Goal: Communication & Community: Connect with others

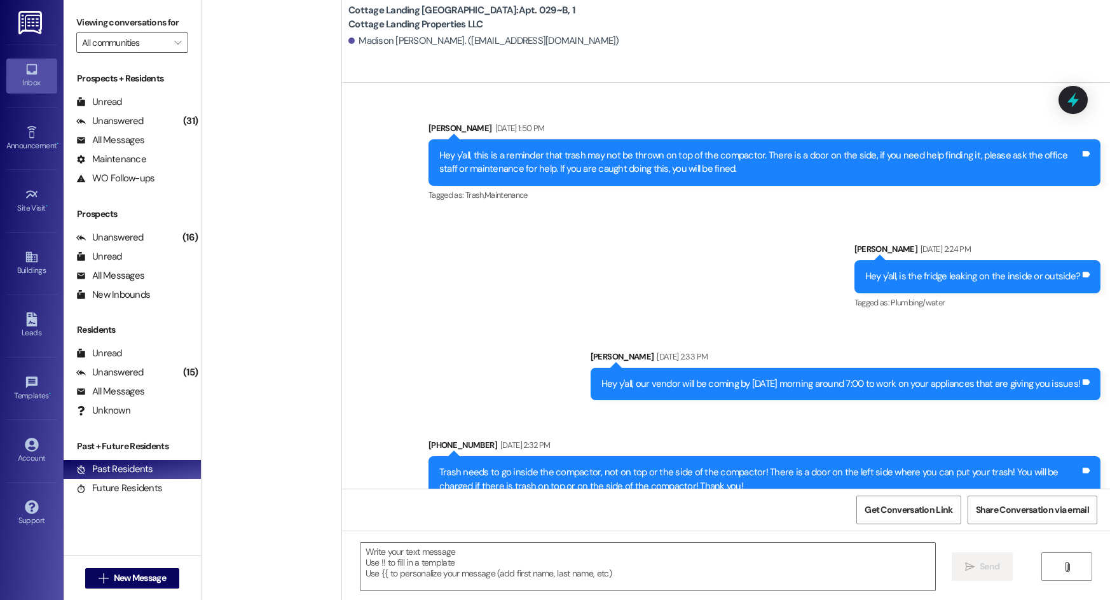
scroll to position [34906, 0]
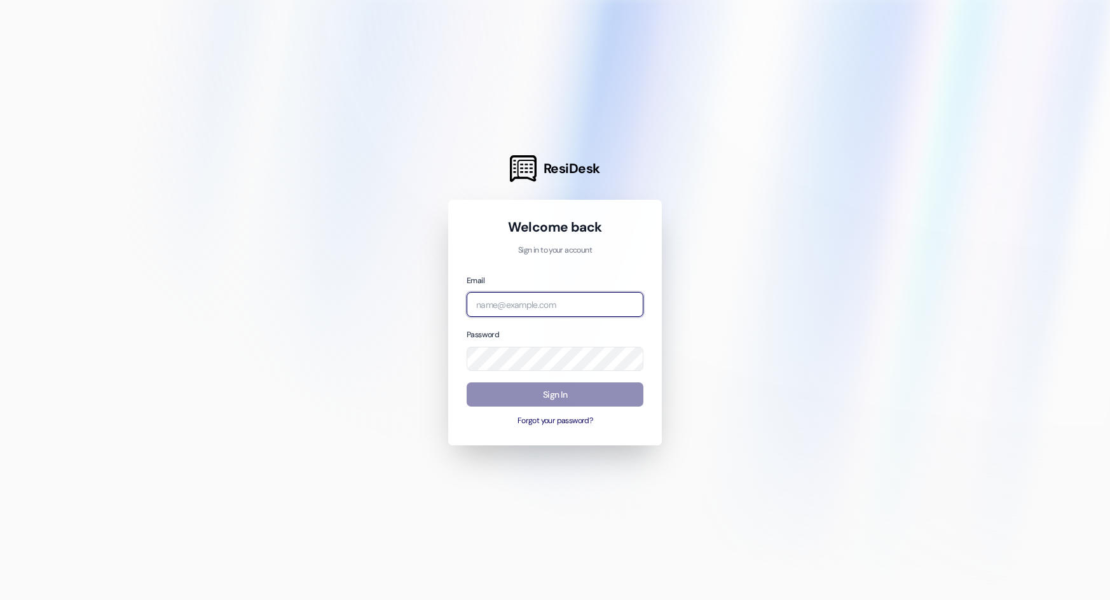
type input "[EMAIL_ADDRESS][DOMAIN_NAME]"
click at [614, 390] on button "Sign In" at bounding box center [555, 394] width 177 height 25
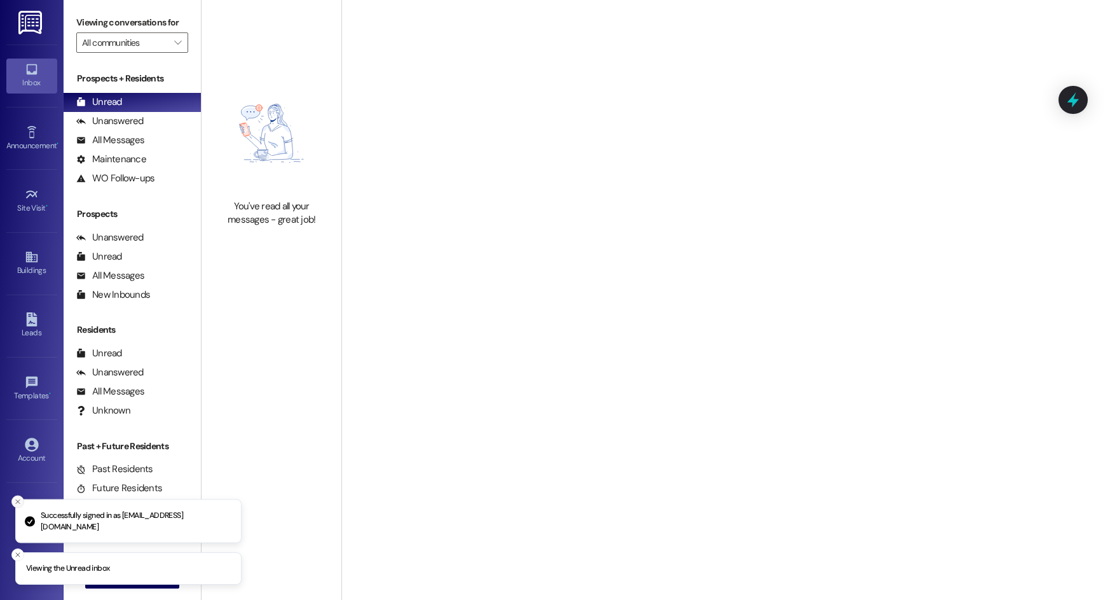
click at [18, 502] on line "Close toast" at bounding box center [18, 502] width 4 height 4
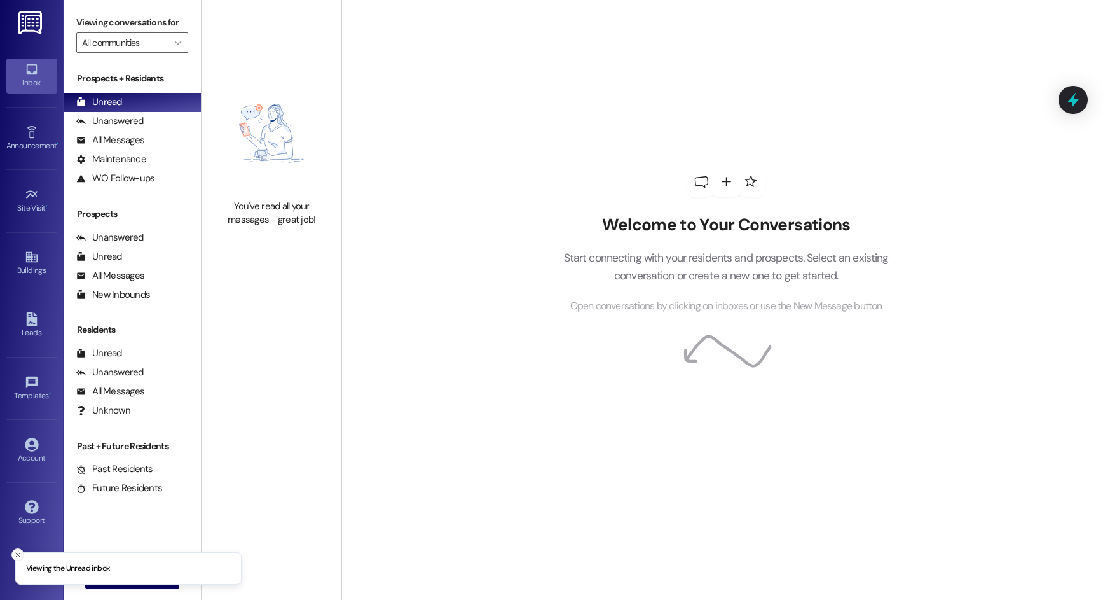
click at [18, 551] on icon "Close toast" at bounding box center [18, 555] width 8 height 8
click at [144, 584] on button " New Message" at bounding box center [132, 578] width 94 height 20
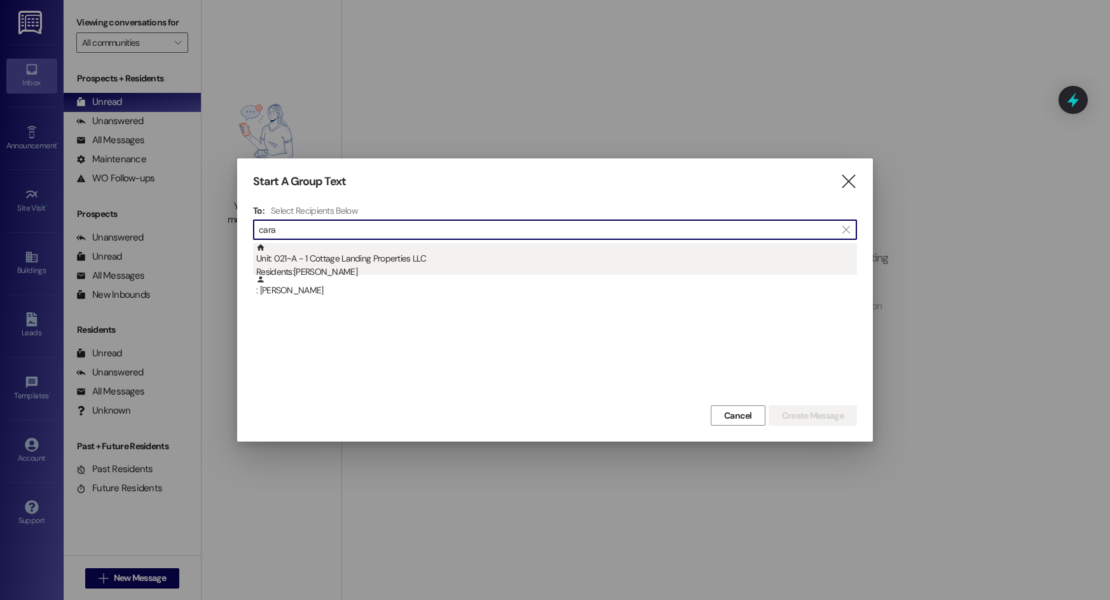
type input "cara"
click at [367, 265] on div "Unit: 021~A - 1 Cottage Landing Properties LLC Residents: [PERSON_NAME]" at bounding box center [556, 261] width 601 height 36
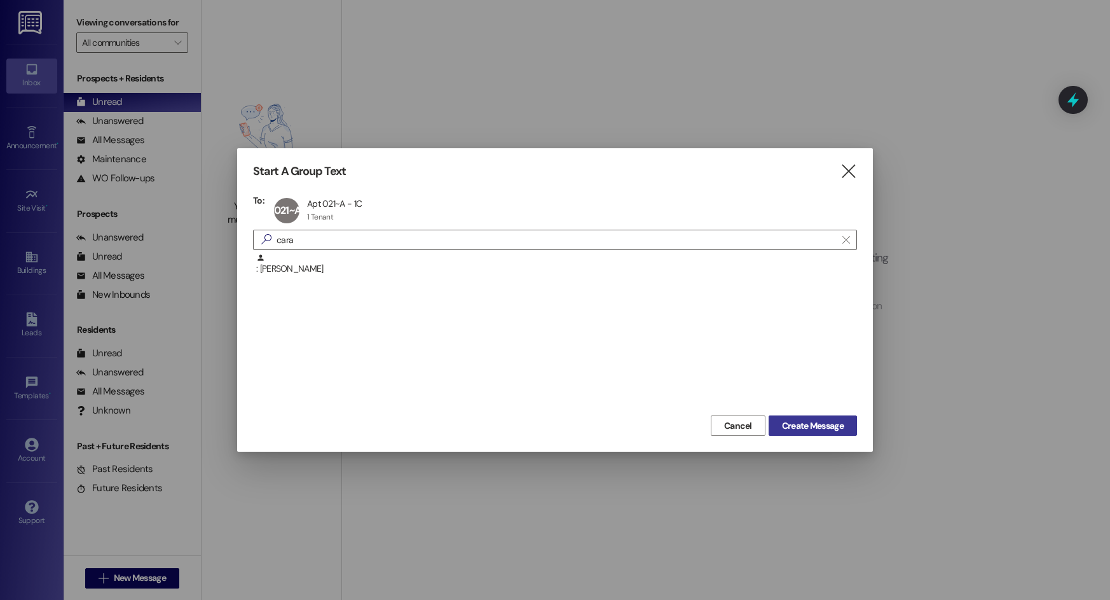
click at [798, 431] on span "Create Message" at bounding box center [813, 425] width 62 height 13
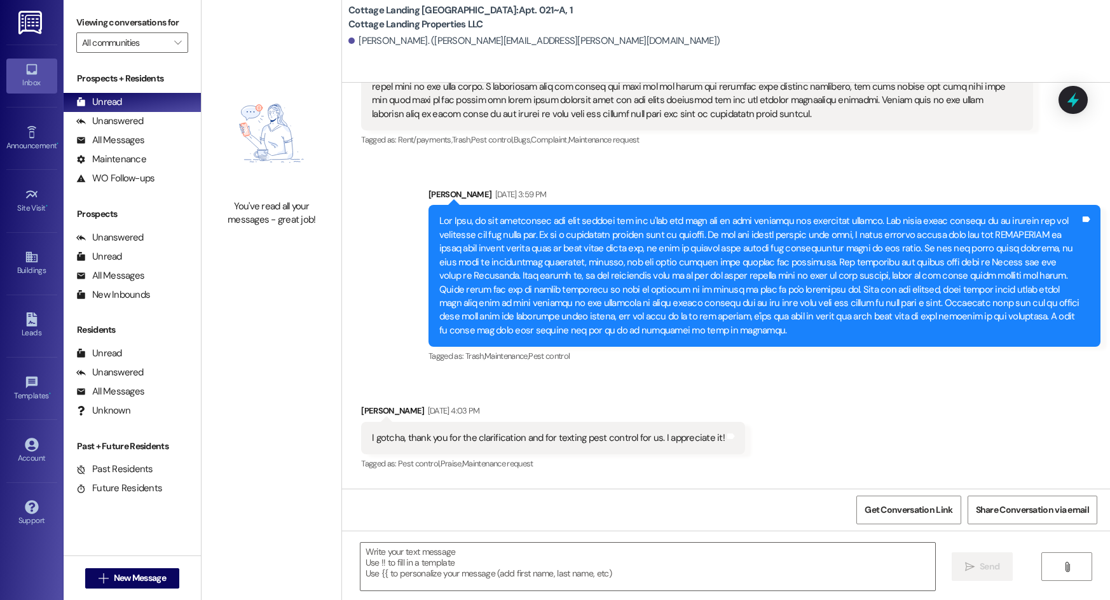
scroll to position [20963, 0]
